Goal: Communication & Community: Answer question/provide support

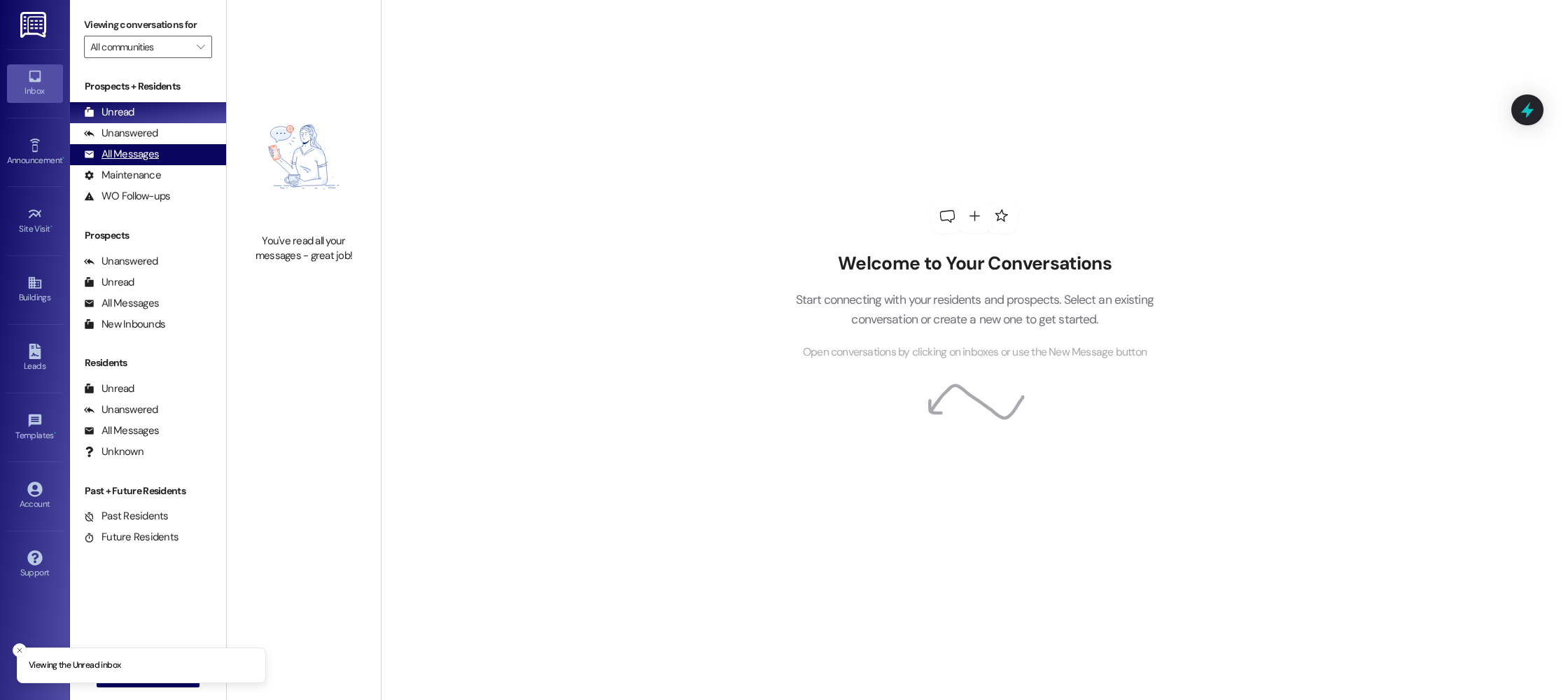
drag, startPoint x: 115, startPoint y: 149, endPoint x: 166, endPoint y: 150, distance: 51.0
click at [115, 149] on div "All Messages" at bounding box center [122, 155] width 75 height 15
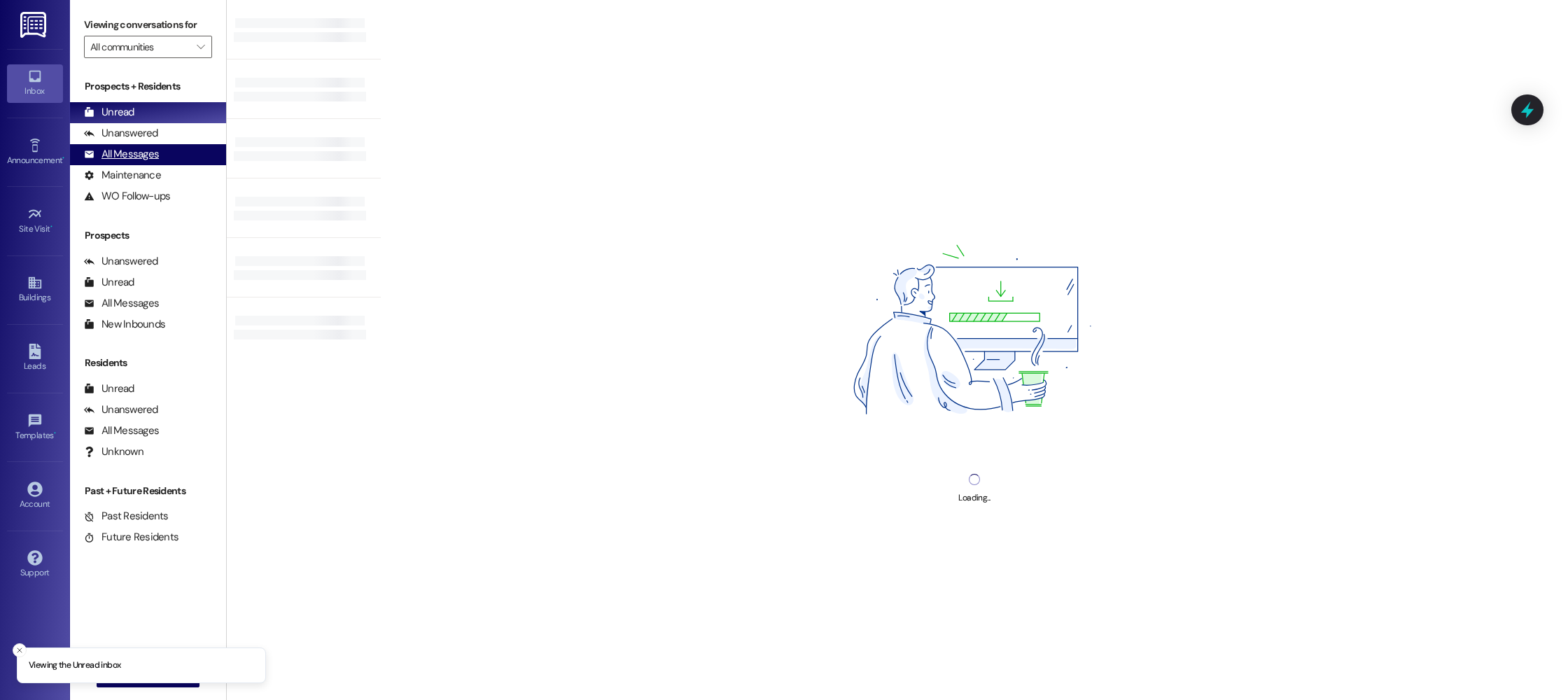
click at [136, 155] on div "All Messages" at bounding box center [122, 155] width 75 height 15
click at [145, 171] on div "Maintenance" at bounding box center [123, 175] width 77 height 15
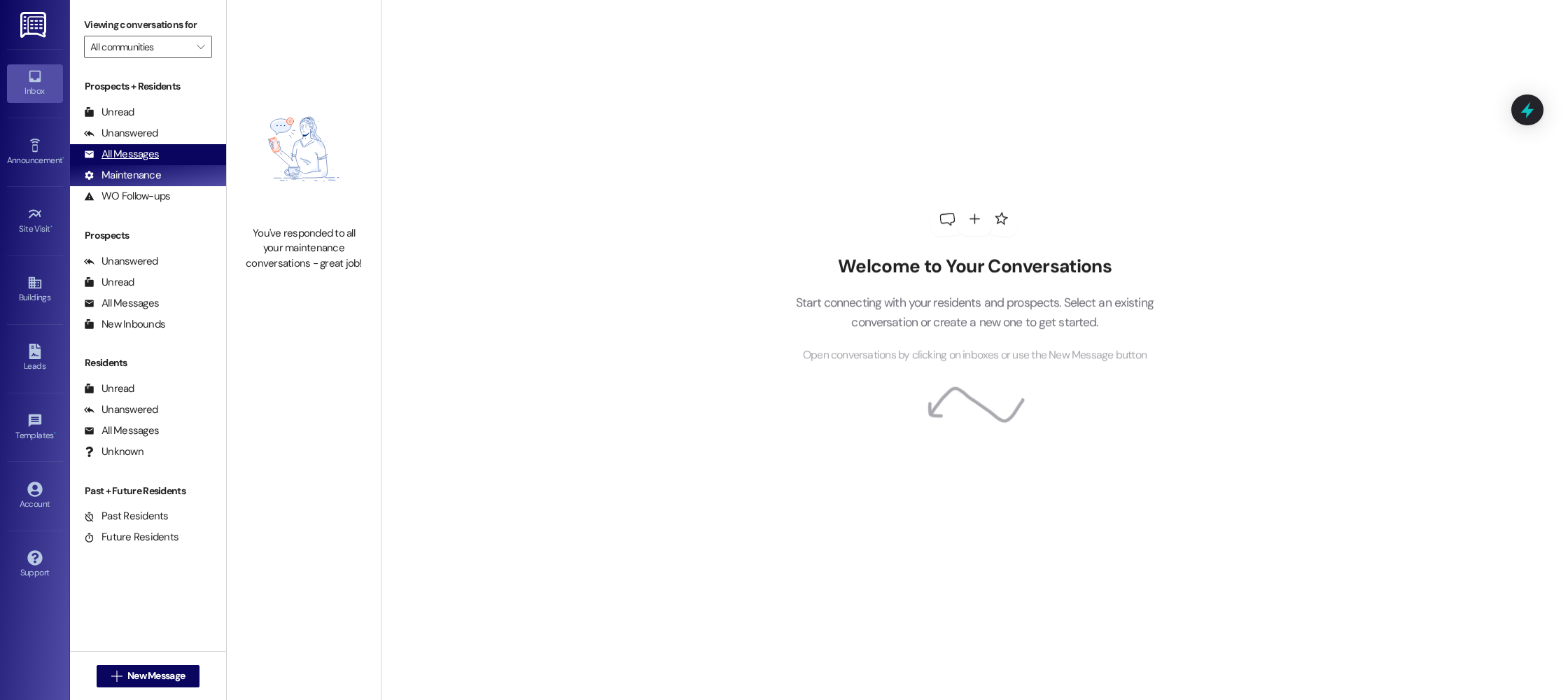
click at [146, 157] on div "All Messages" at bounding box center [122, 155] width 75 height 15
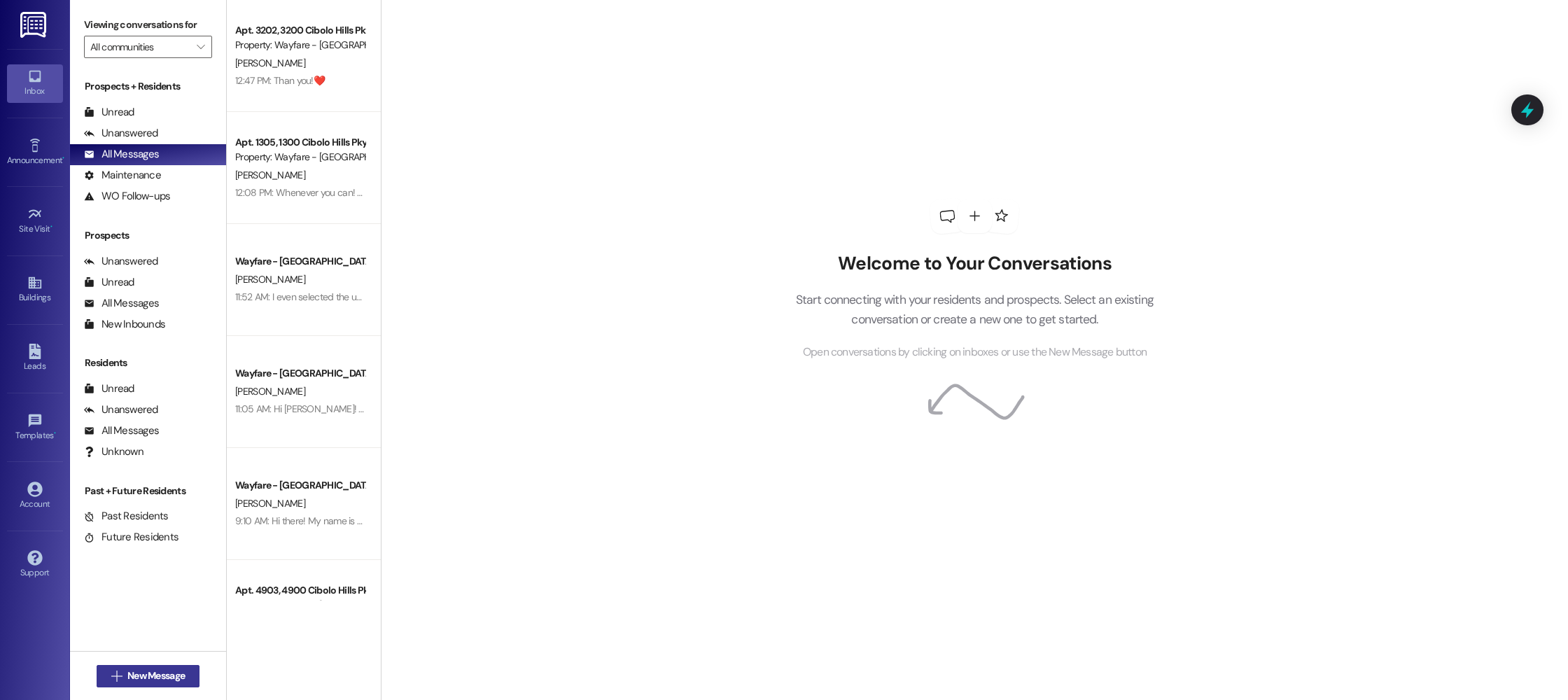
click at [135, 677] on span "New Message" at bounding box center [155, 676] width 58 height 15
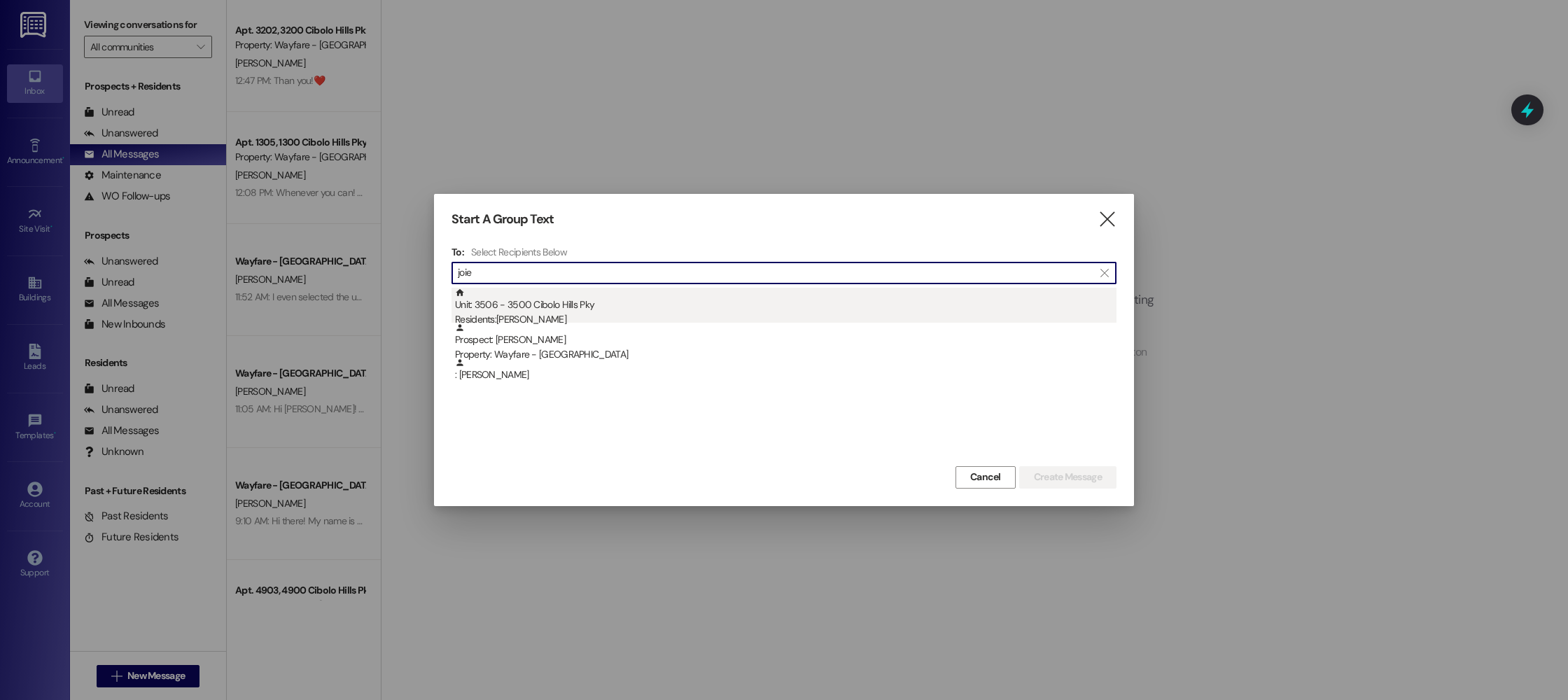
type input "joie"
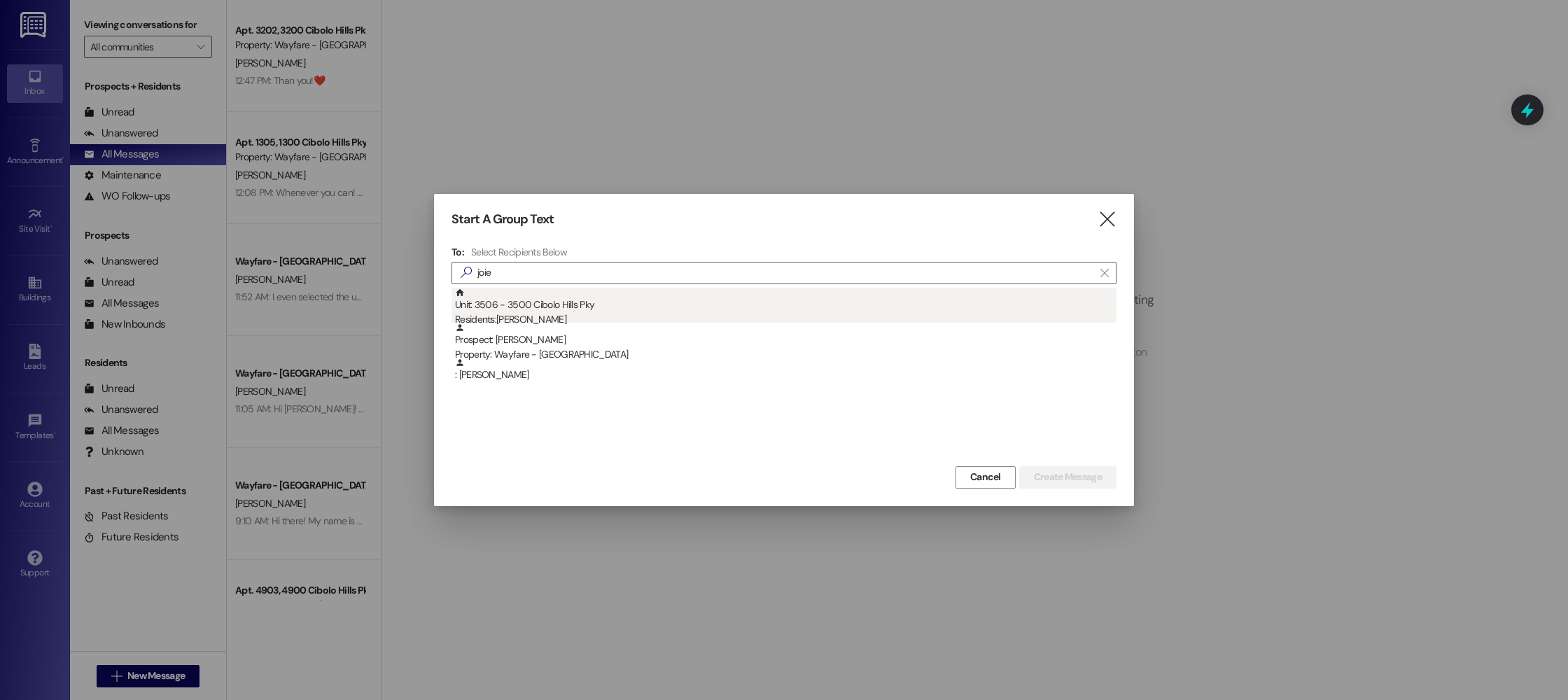
click at [572, 302] on div "Unit: 3506 - 3500 Cibolo Hills Pky Residents: Joie Frontz" at bounding box center [786, 307] width 662 height 40
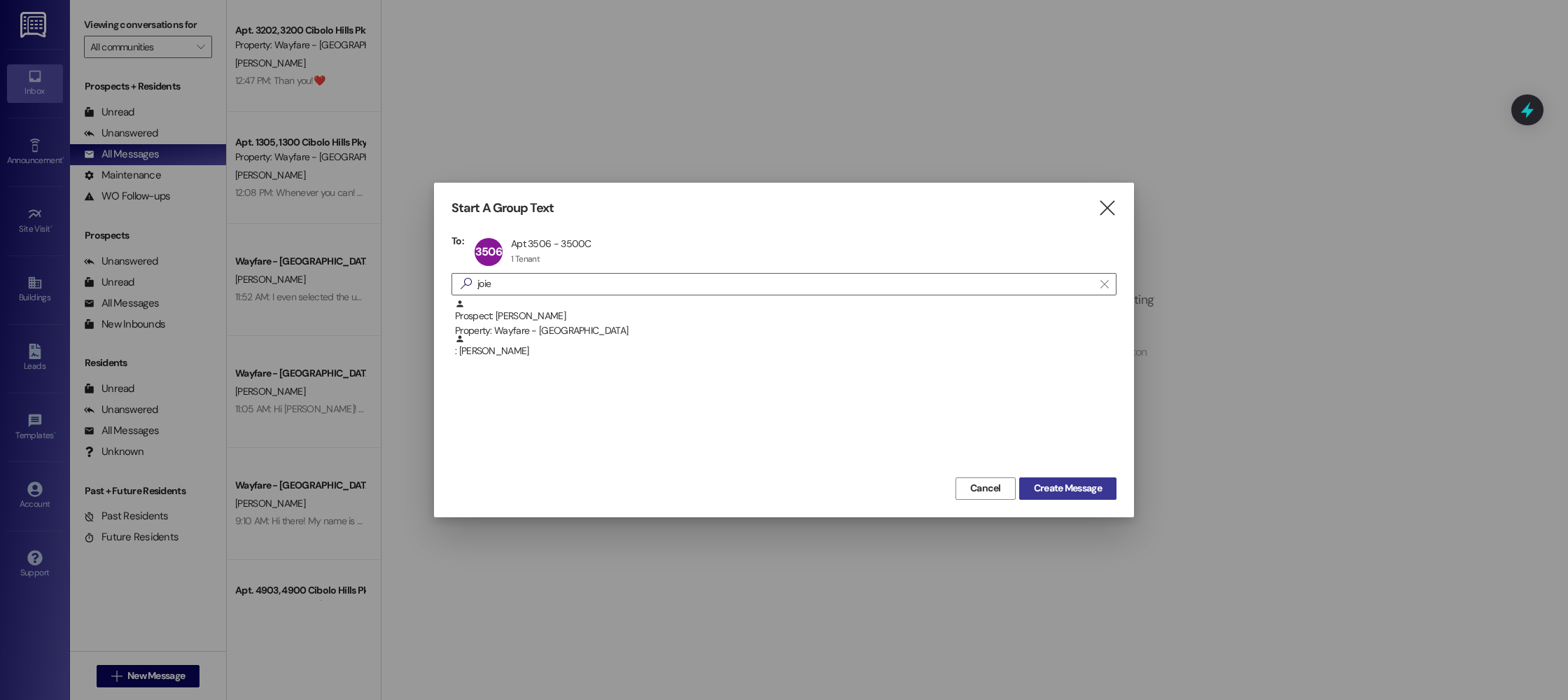
click at [1063, 489] on span "Create Message" at bounding box center [1067, 488] width 68 height 15
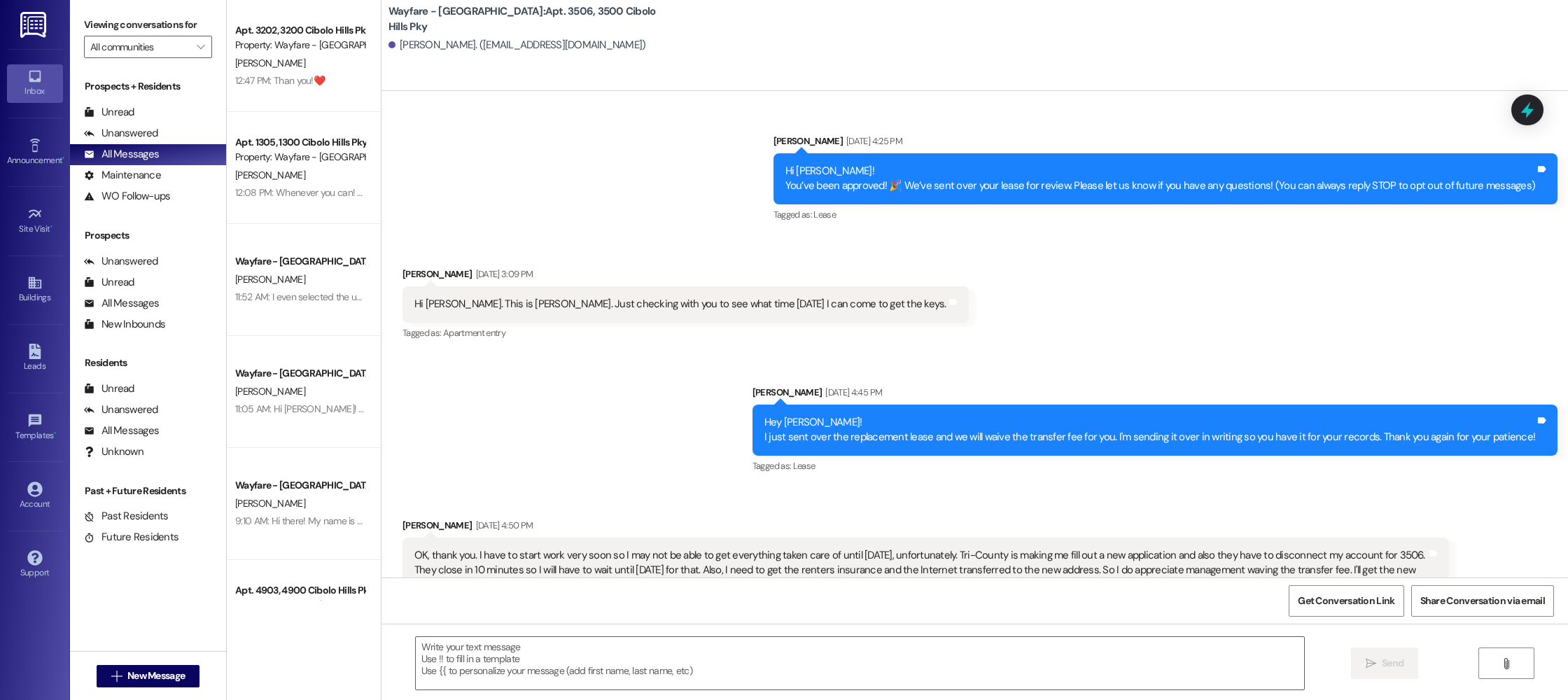
scroll to position [1834, 0]
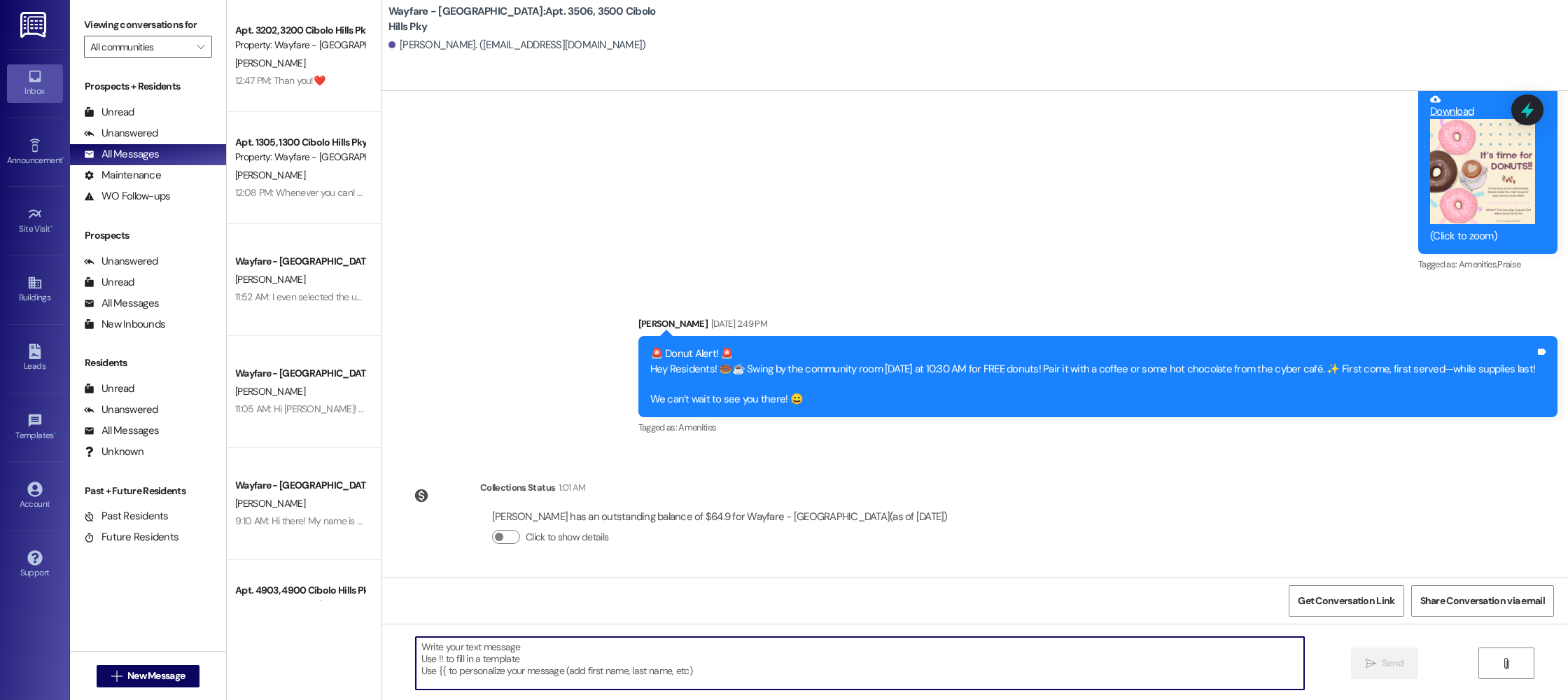
click at [662, 638] on textarea at bounding box center [860, 662] width 888 height 53
type textarea "jarnold@wayfarecommunities.com"
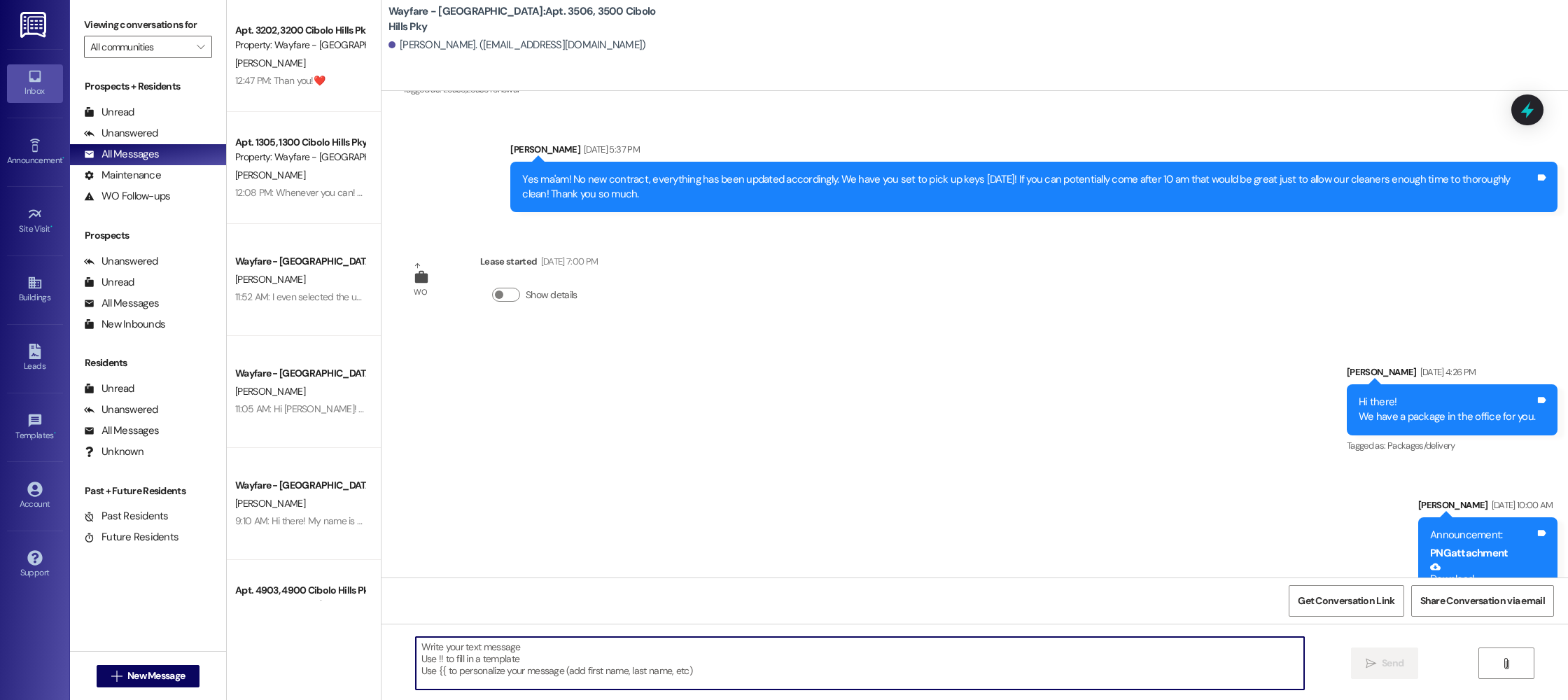
scroll to position [900, 0]
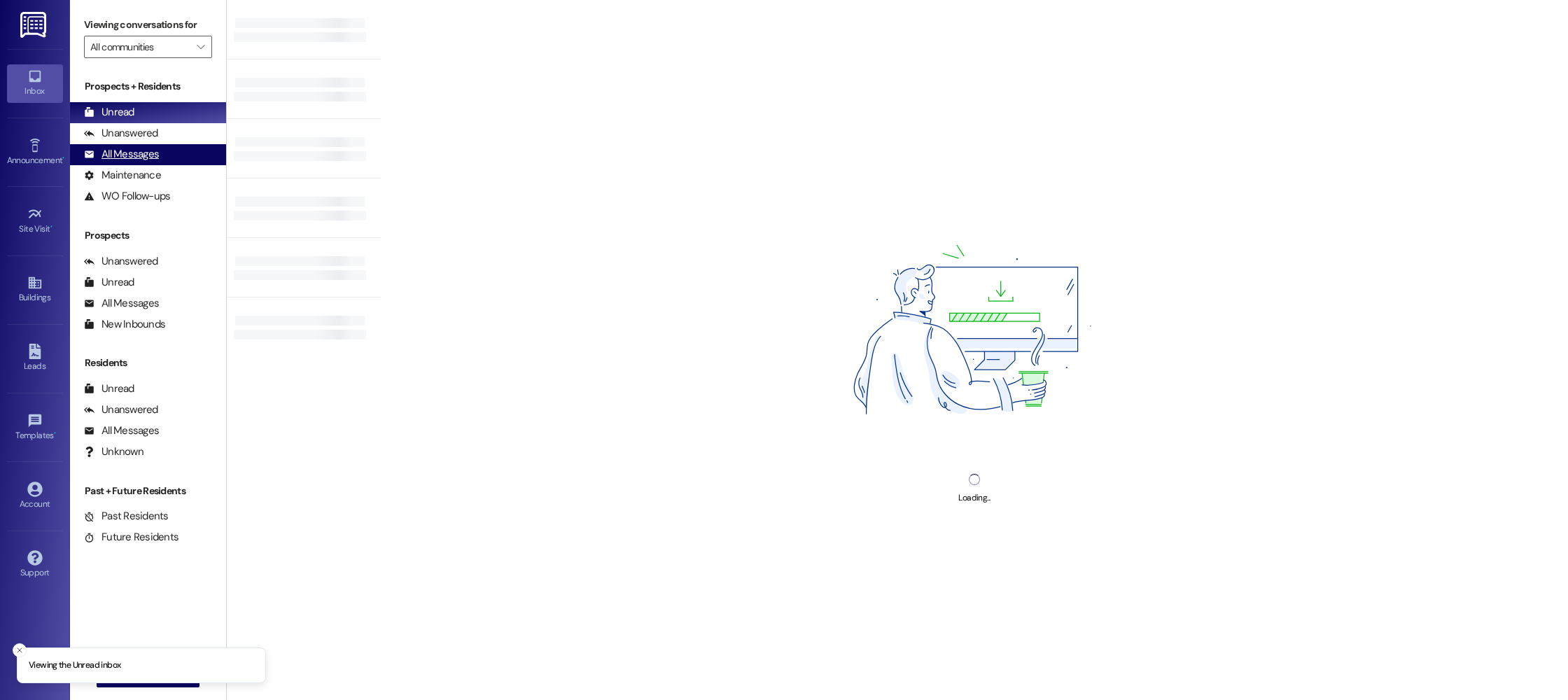
click at [127, 153] on div "All Messages" at bounding box center [122, 155] width 75 height 15
